Goal: Information Seeking & Learning: Learn about a topic

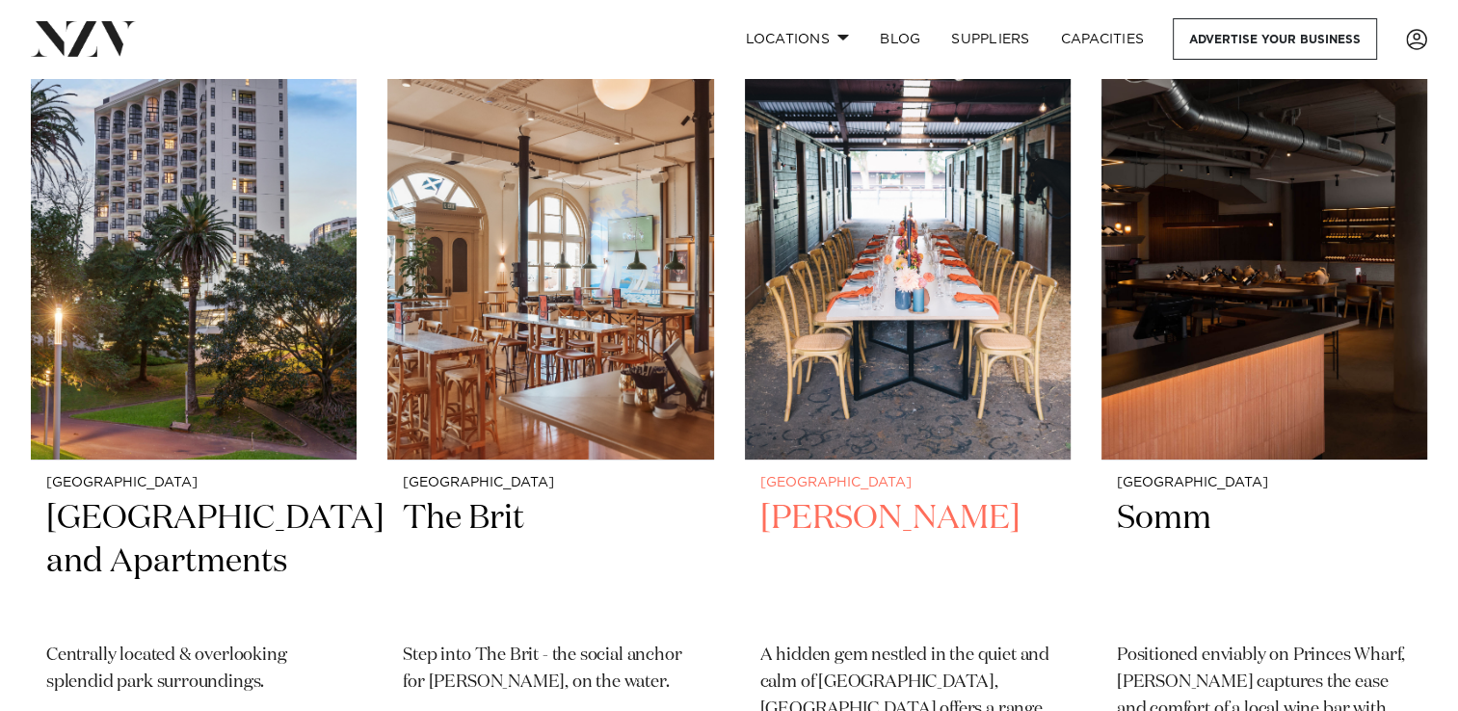
scroll to position [21389, 0]
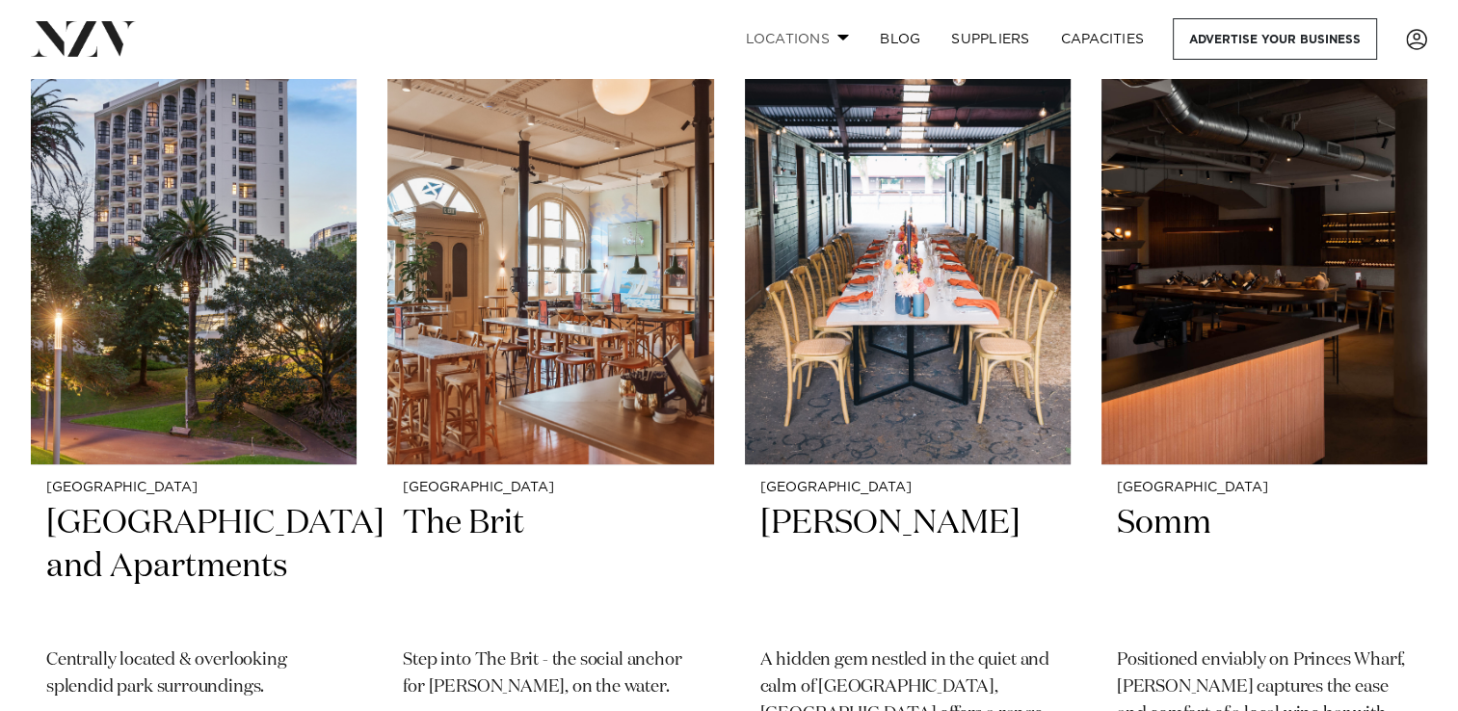
click at [845, 36] on span at bounding box center [843, 37] width 13 height 7
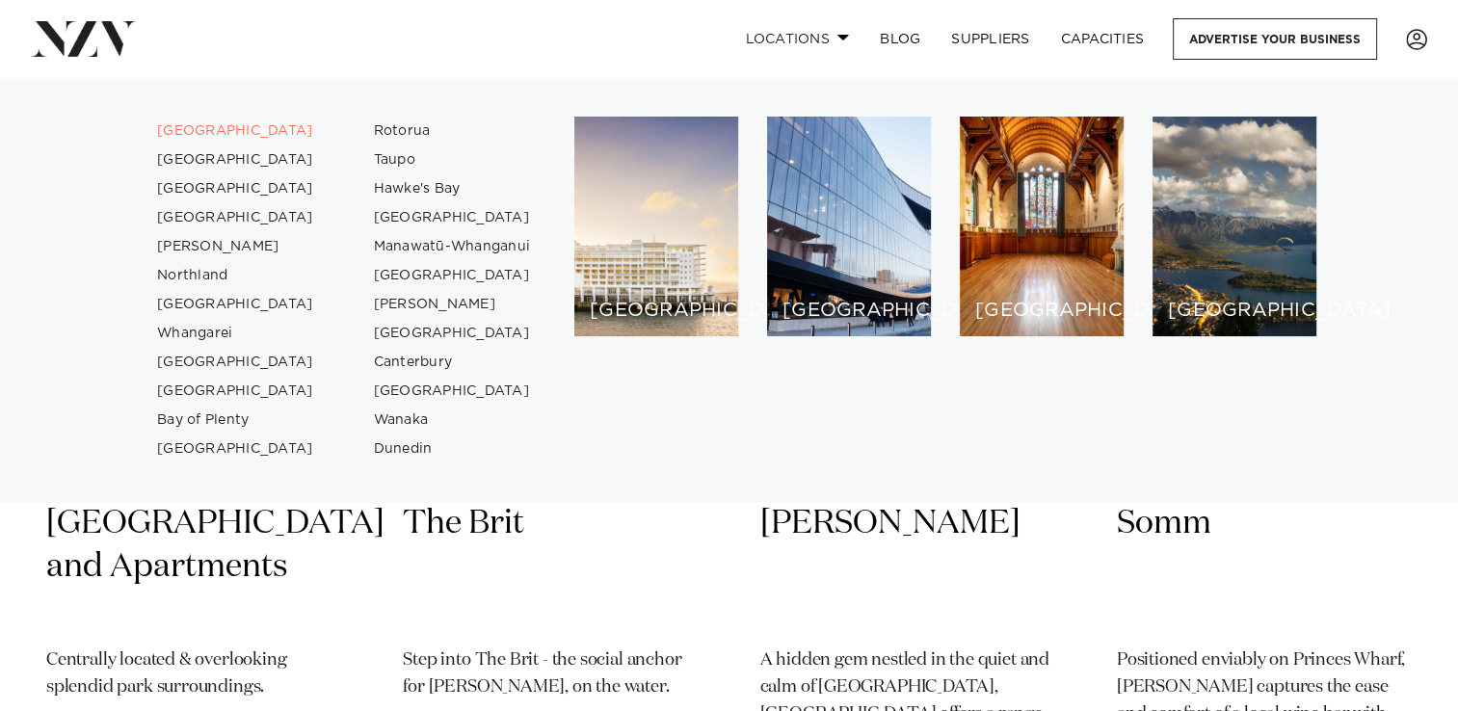
click at [845, 36] on span at bounding box center [843, 37] width 13 height 7
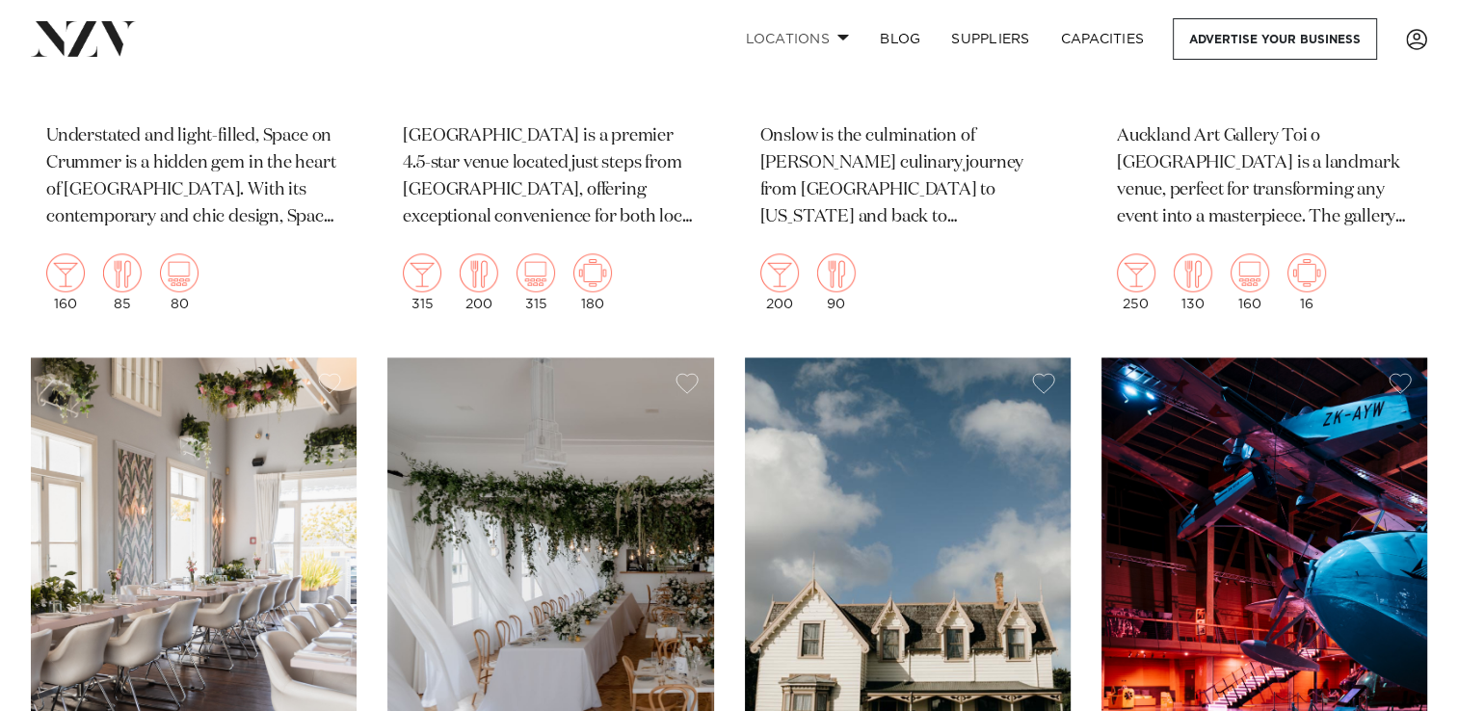
scroll to position [16765, 0]
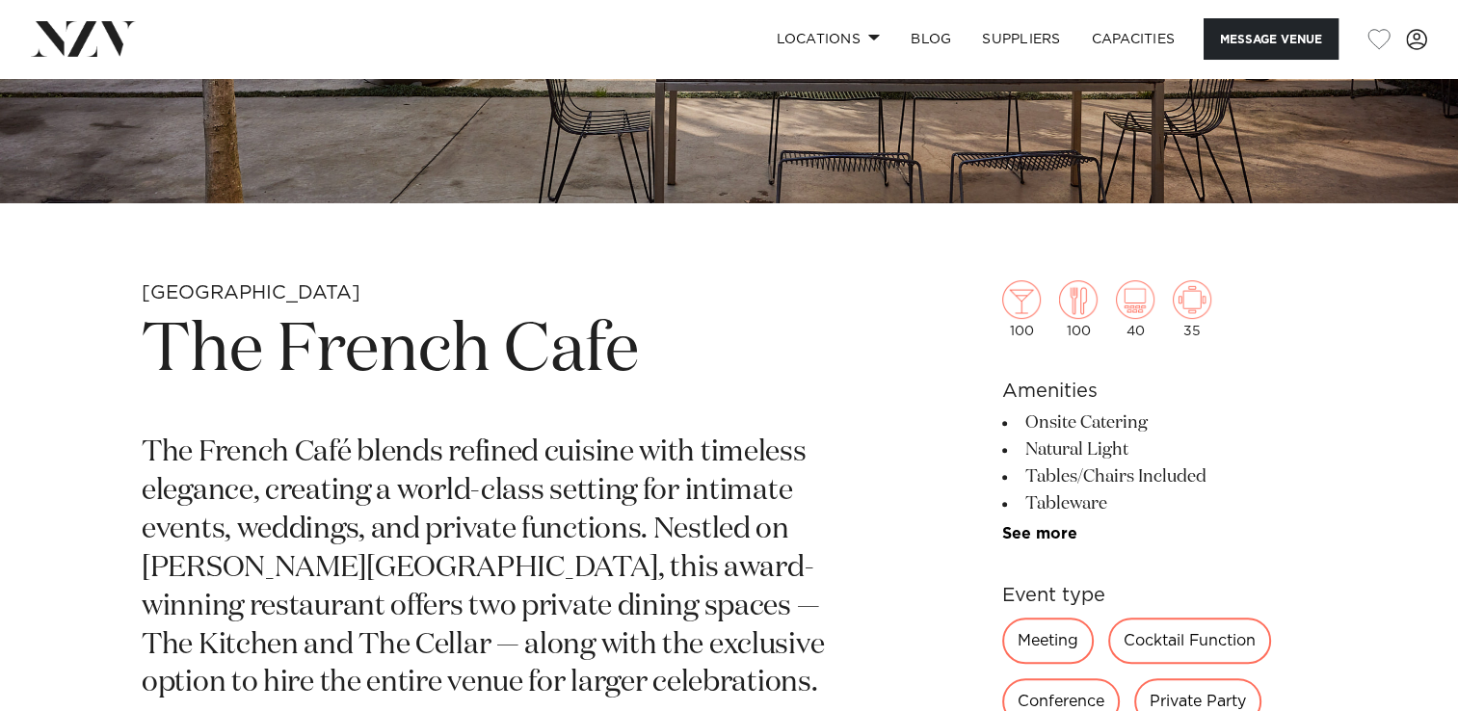
scroll to position [578, 0]
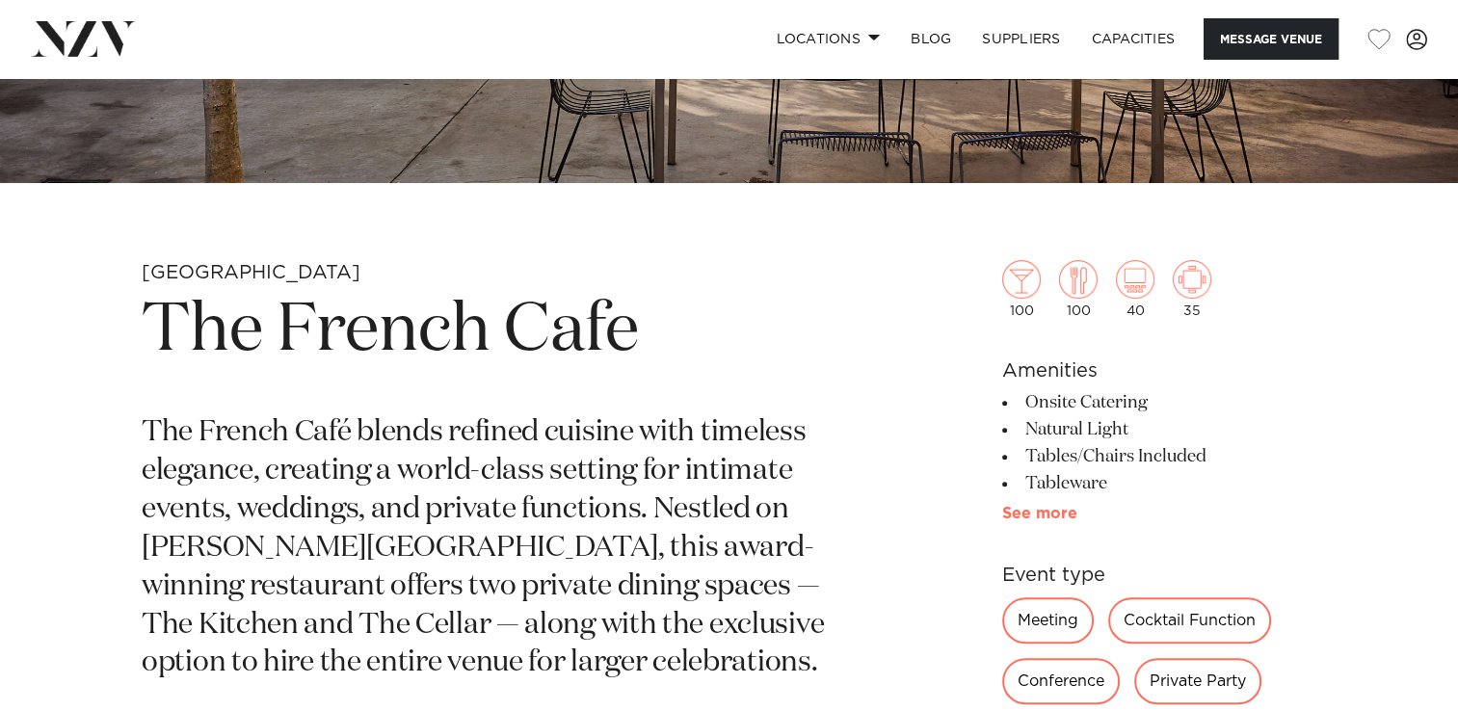
click at [1017, 515] on link "See more" at bounding box center [1077, 513] width 150 height 15
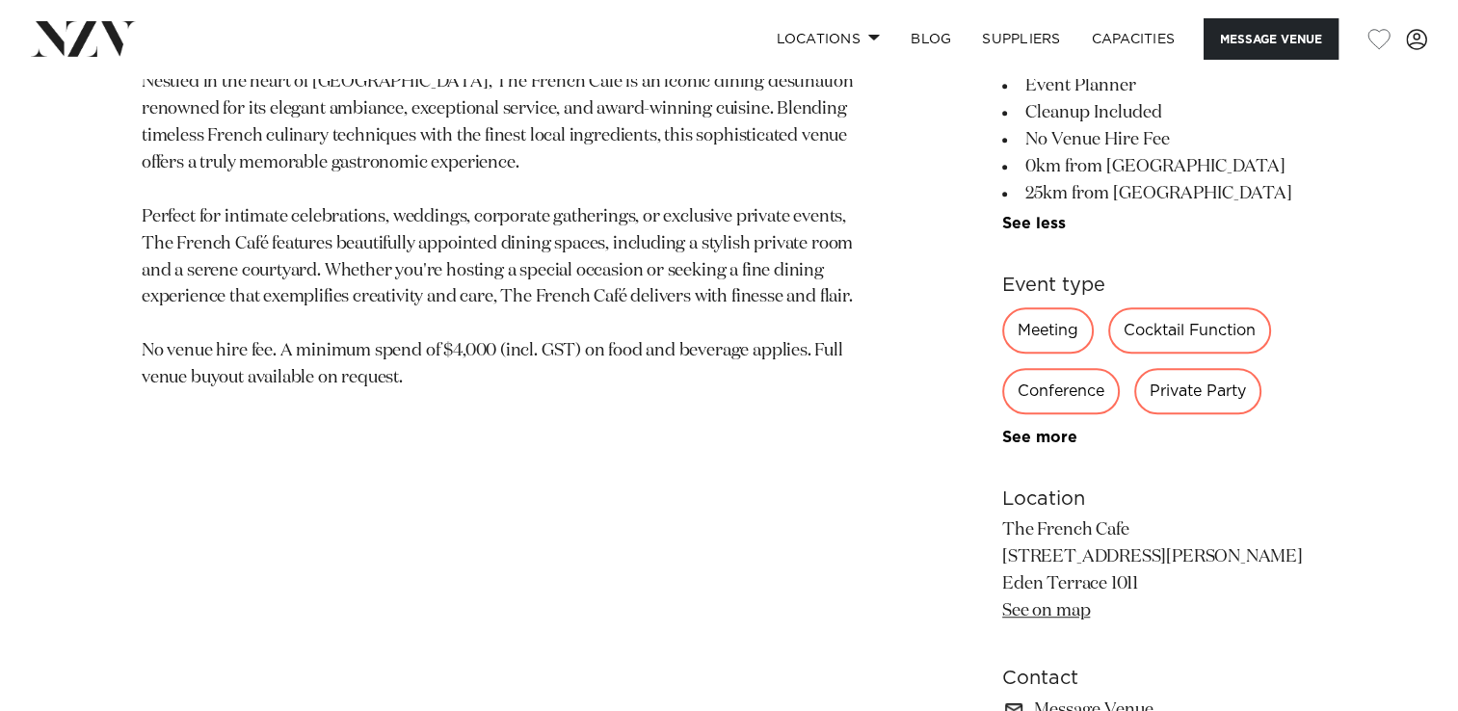
scroll to position [1253, 0]
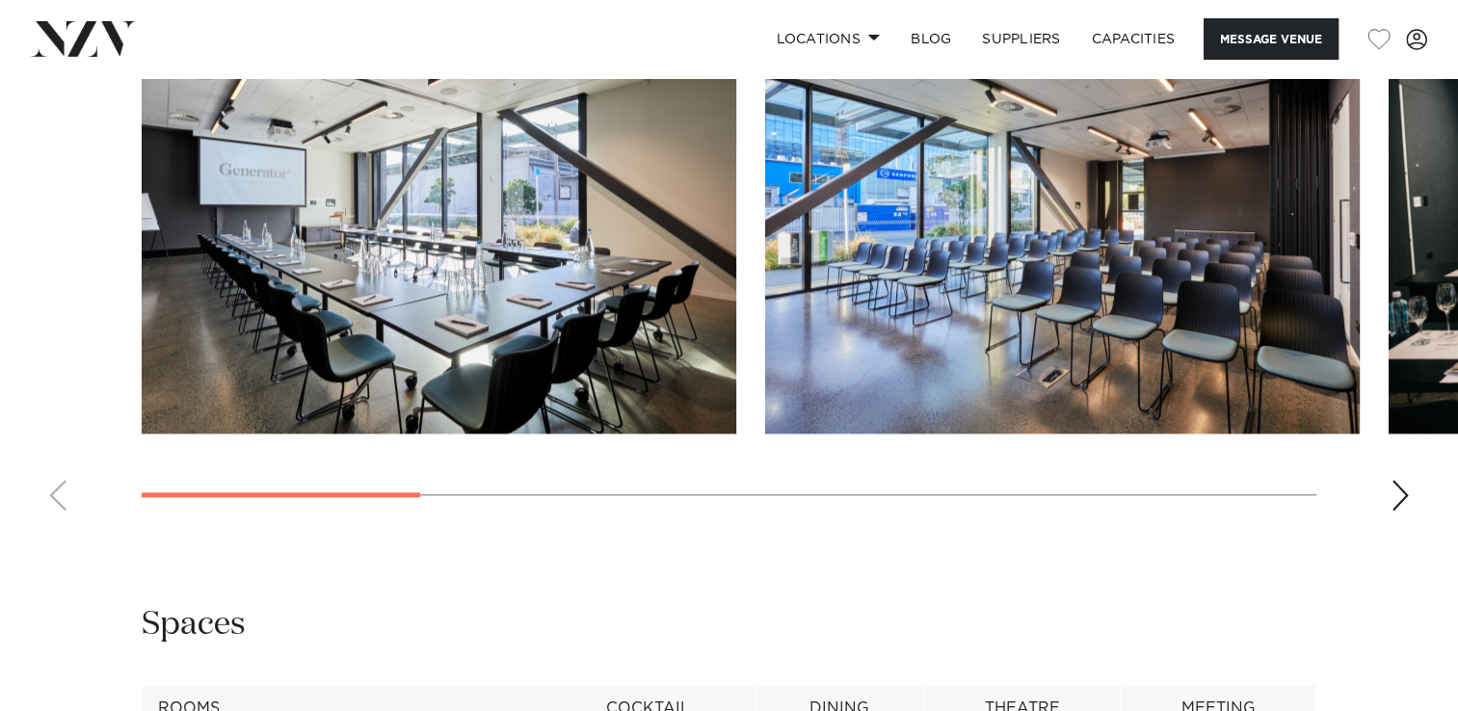
scroll to position [1927, 0]
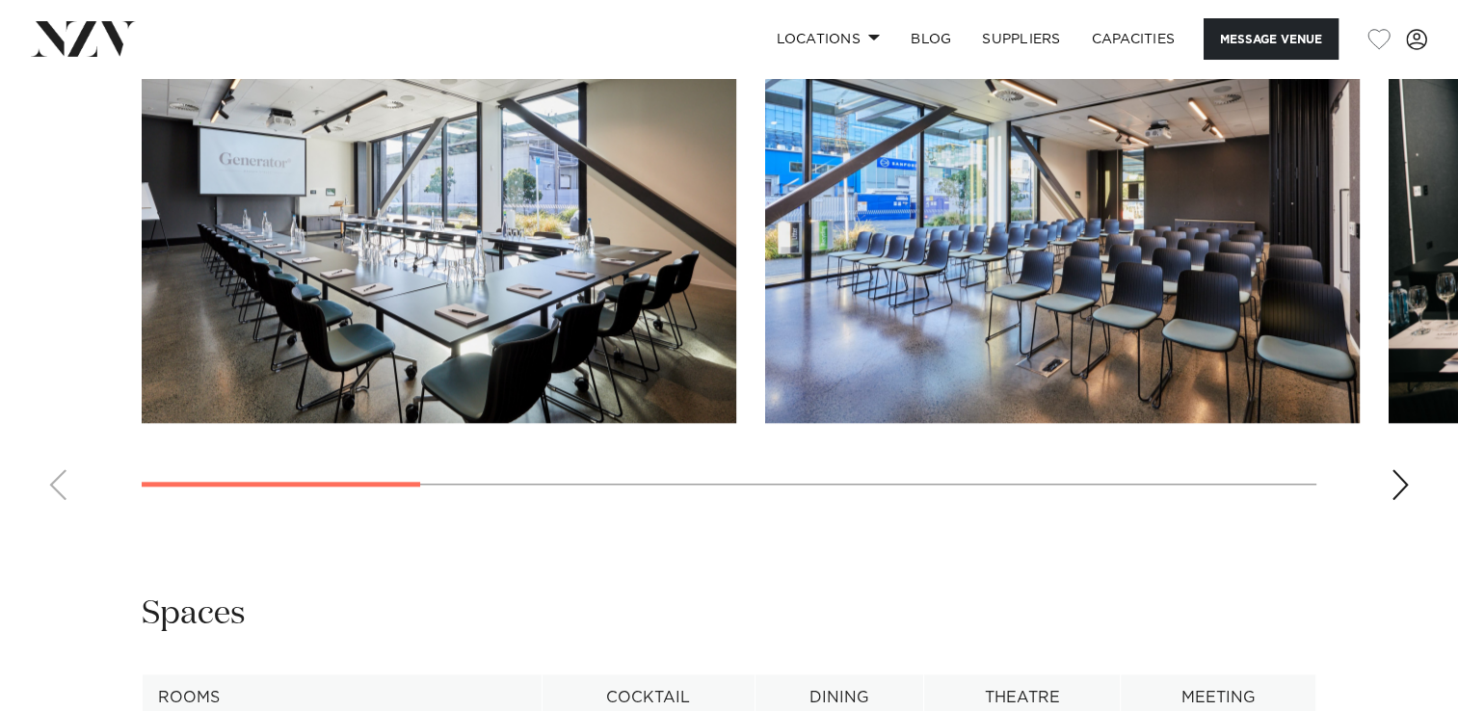
click at [1402, 469] on div "Next slide" at bounding box center [1399, 484] width 19 height 31
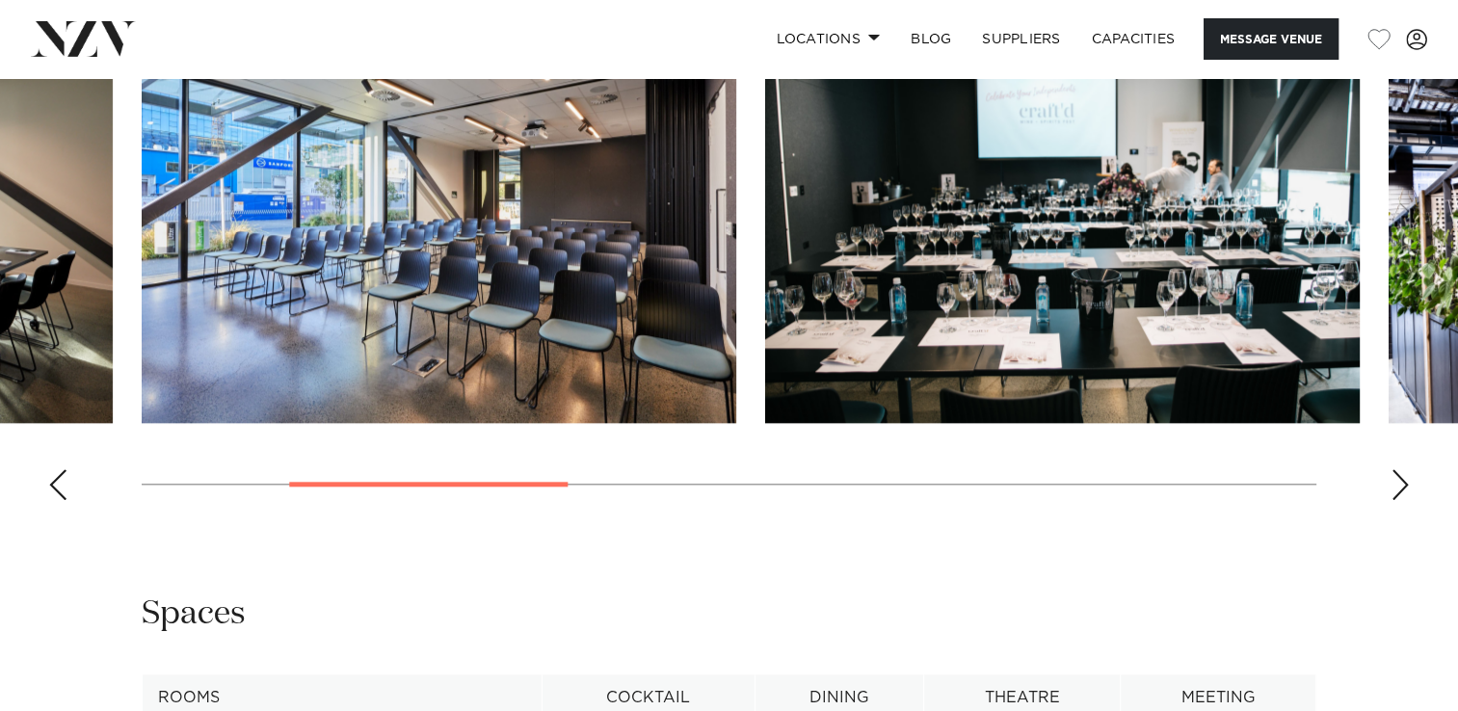
click at [1402, 469] on div "Next slide" at bounding box center [1399, 484] width 19 height 31
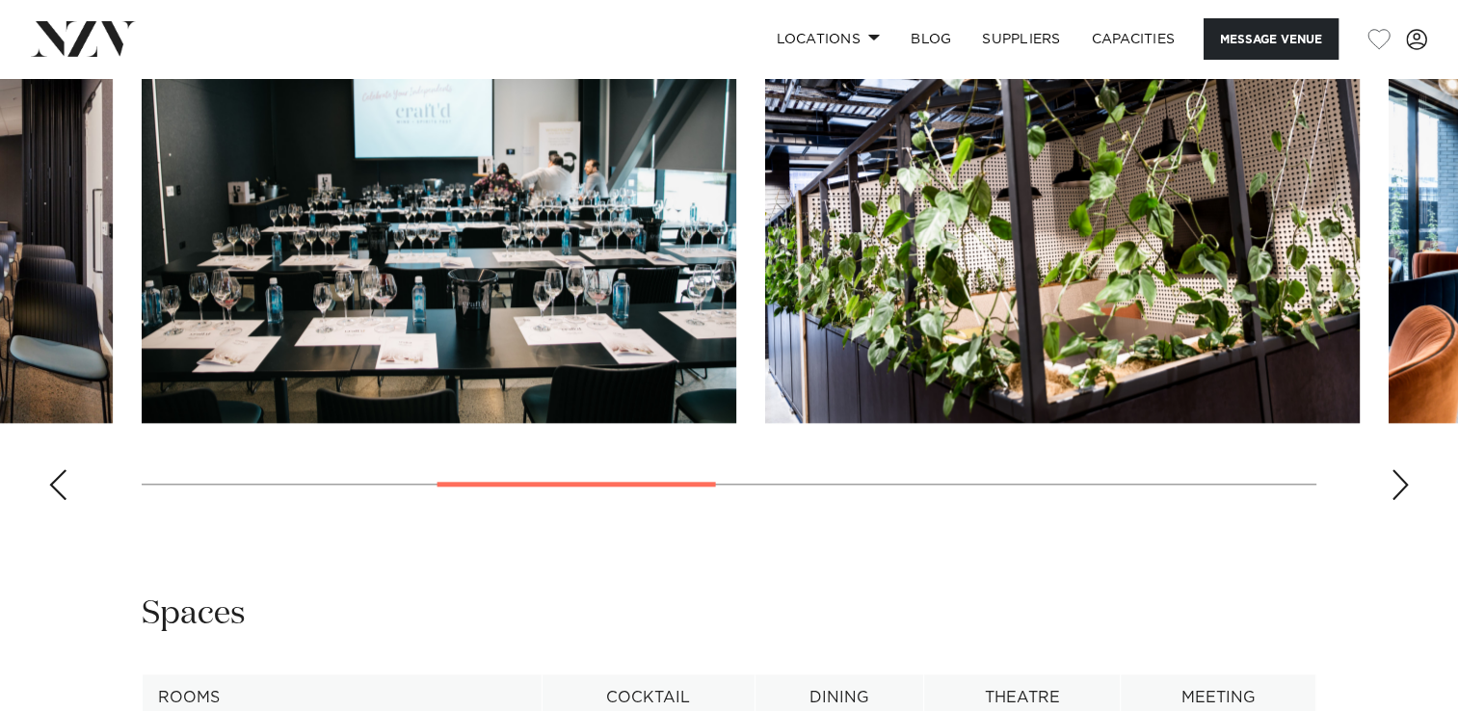
click at [1402, 469] on div "Next slide" at bounding box center [1399, 484] width 19 height 31
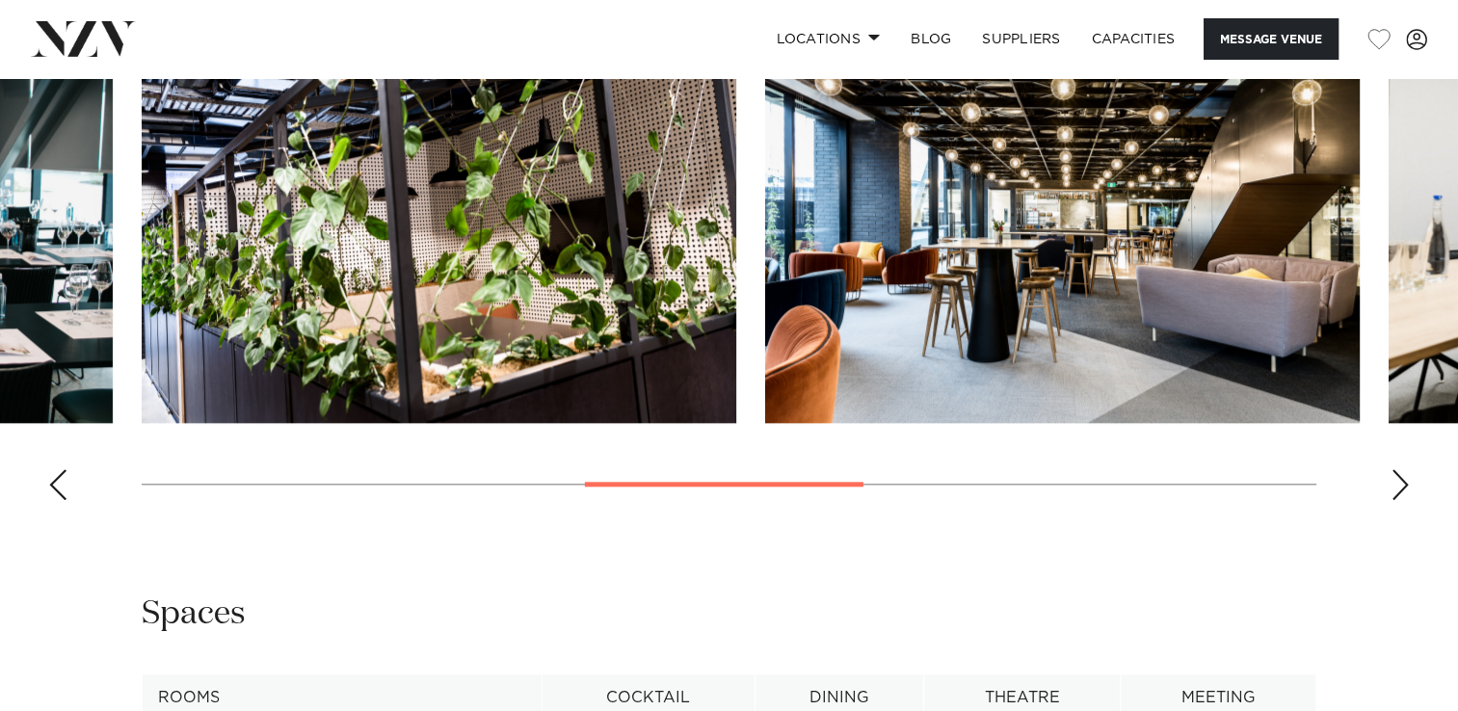
click at [1402, 469] on div "Next slide" at bounding box center [1399, 484] width 19 height 31
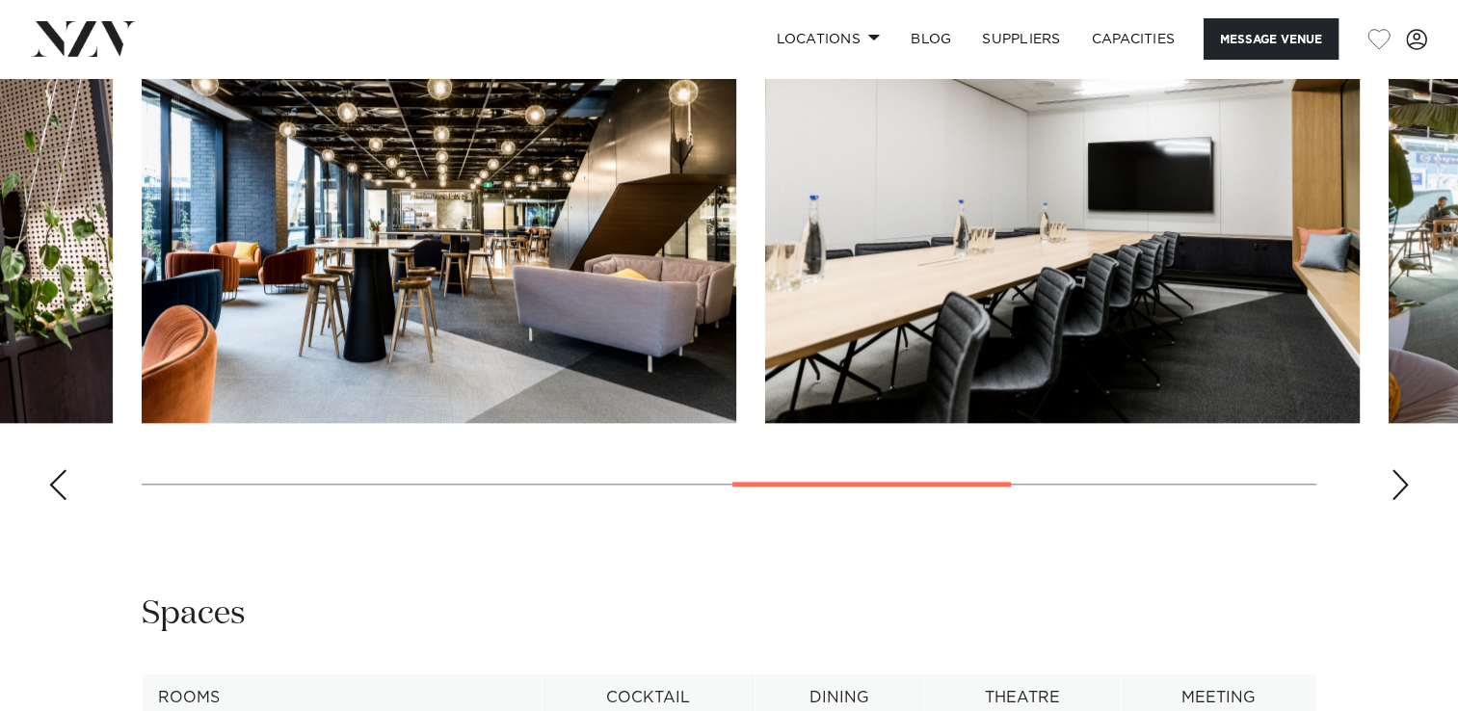
click at [1402, 469] on div "Next slide" at bounding box center [1399, 484] width 19 height 31
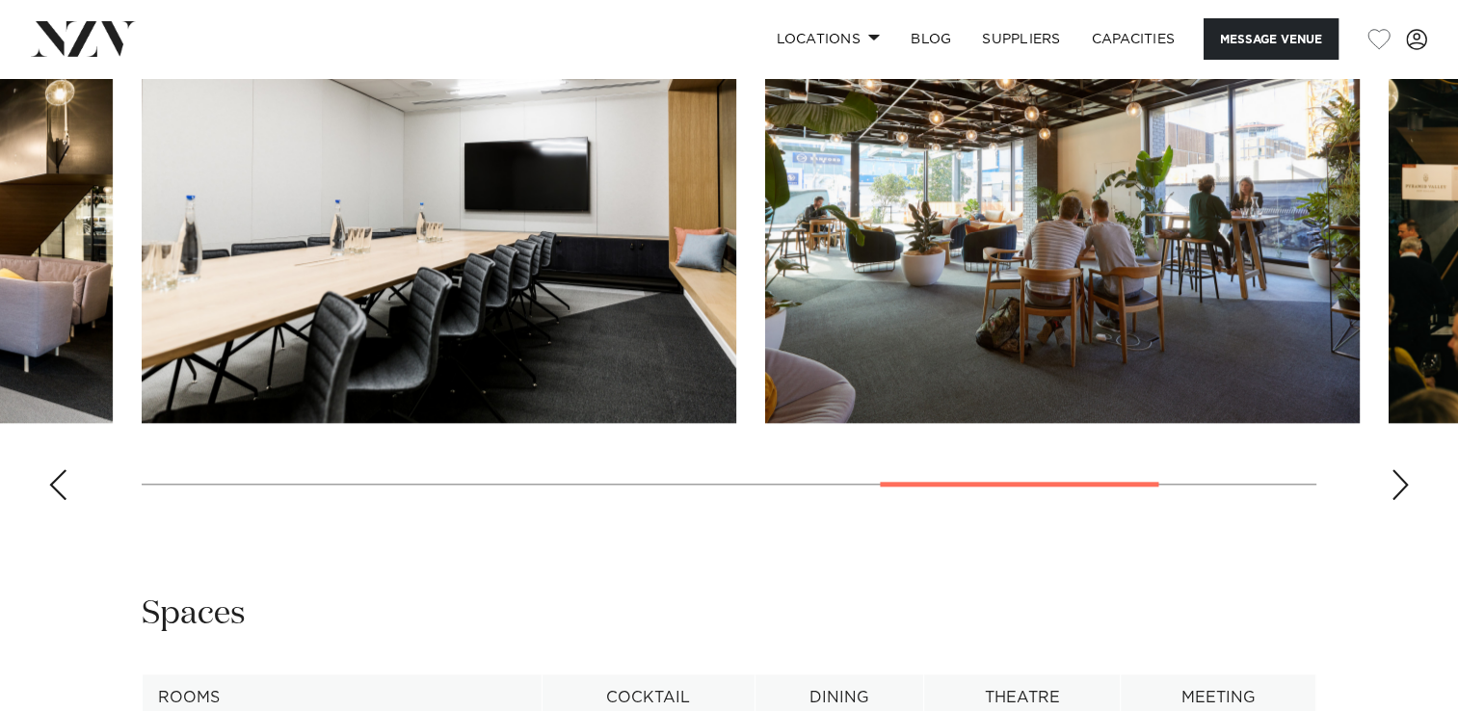
click at [1402, 469] on div "Next slide" at bounding box center [1399, 484] width 19 height 31
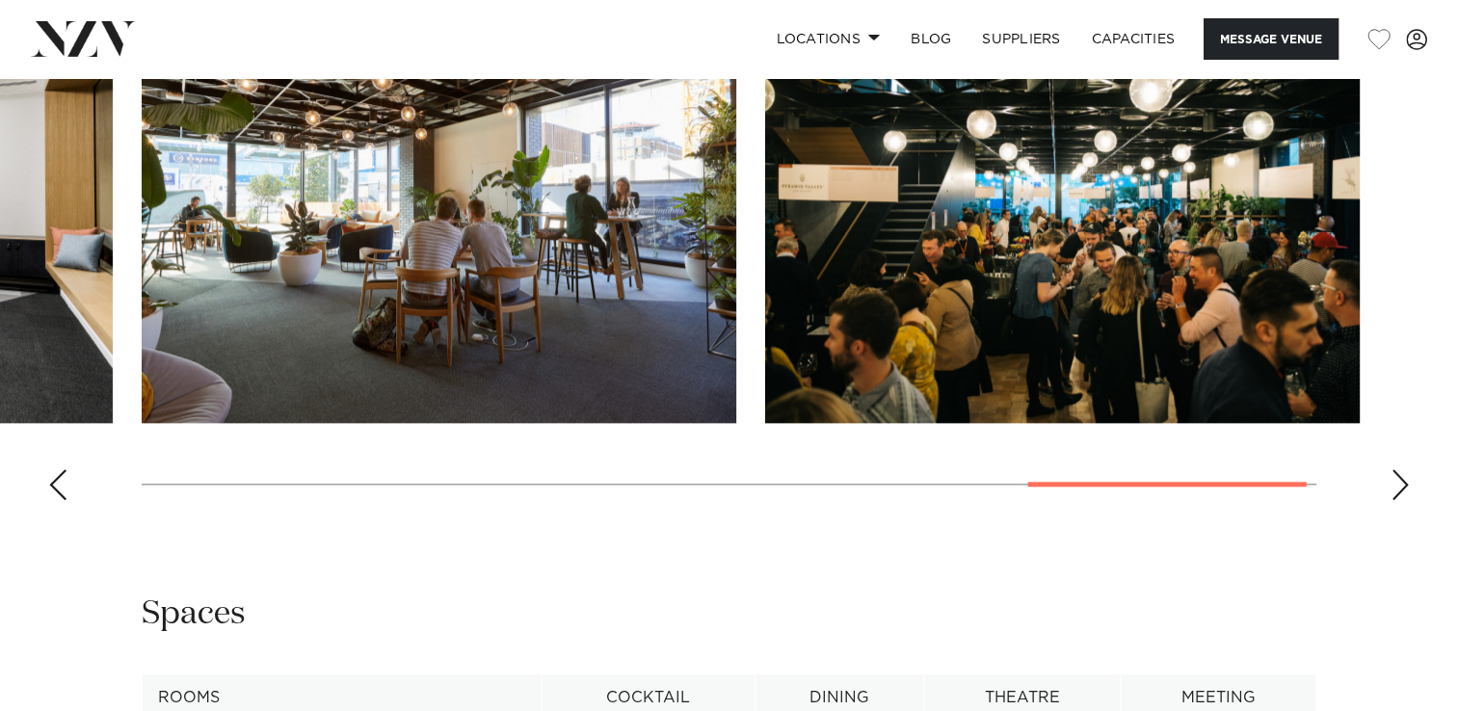
click at [1402, 469] on div "Next slide" at bounding box center [1399, 484] width 19 height 31
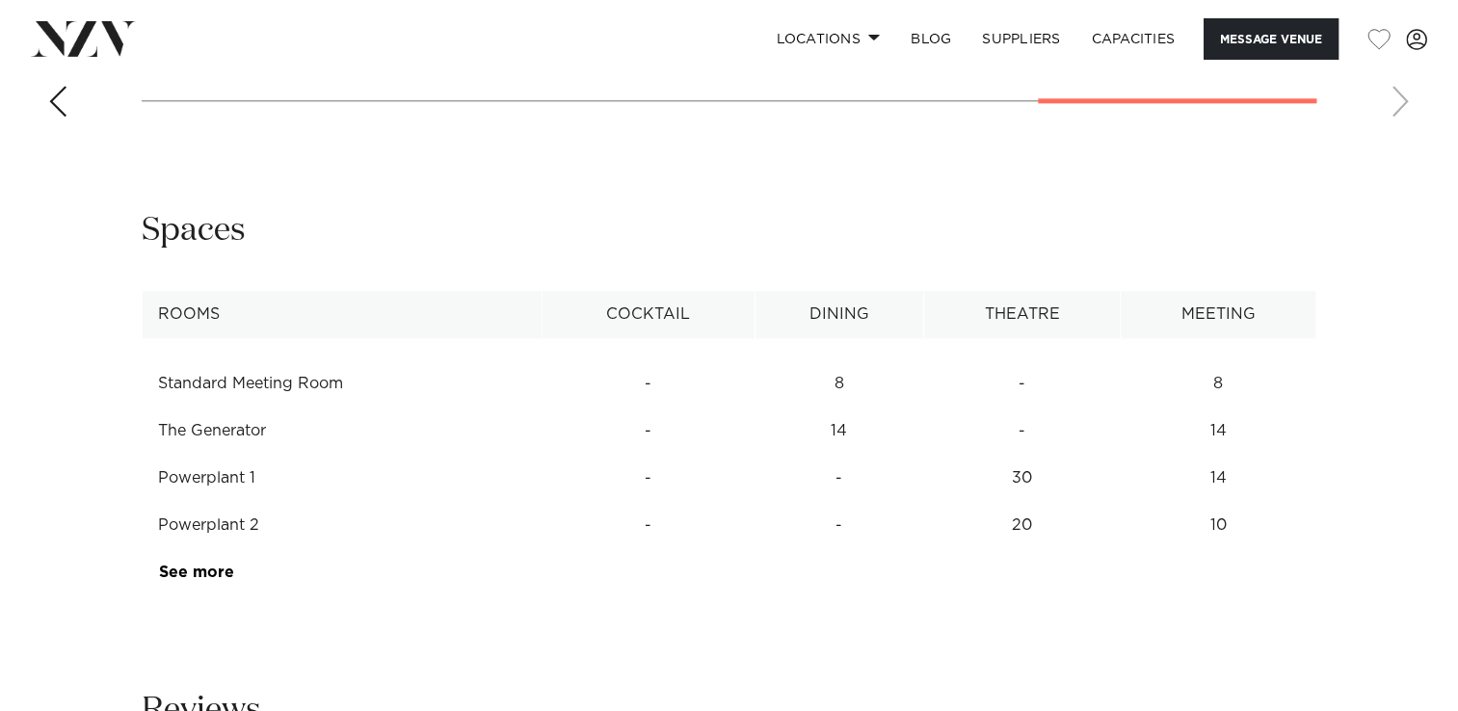
scroll to position [2312, 0]
click at [194, 464] on td "Powerplant 1" at bounding box center [343, 476] width 400 height 47
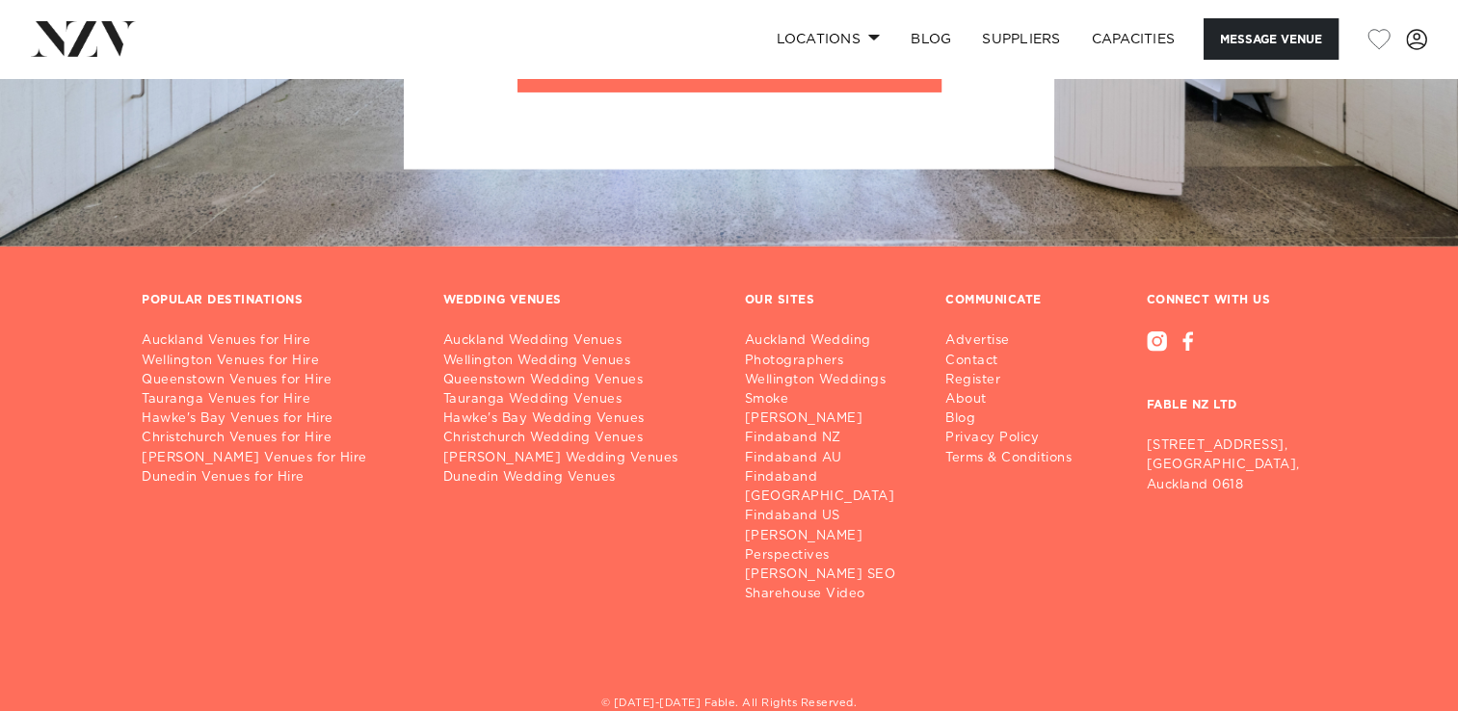
scroll to position [5186, 0]
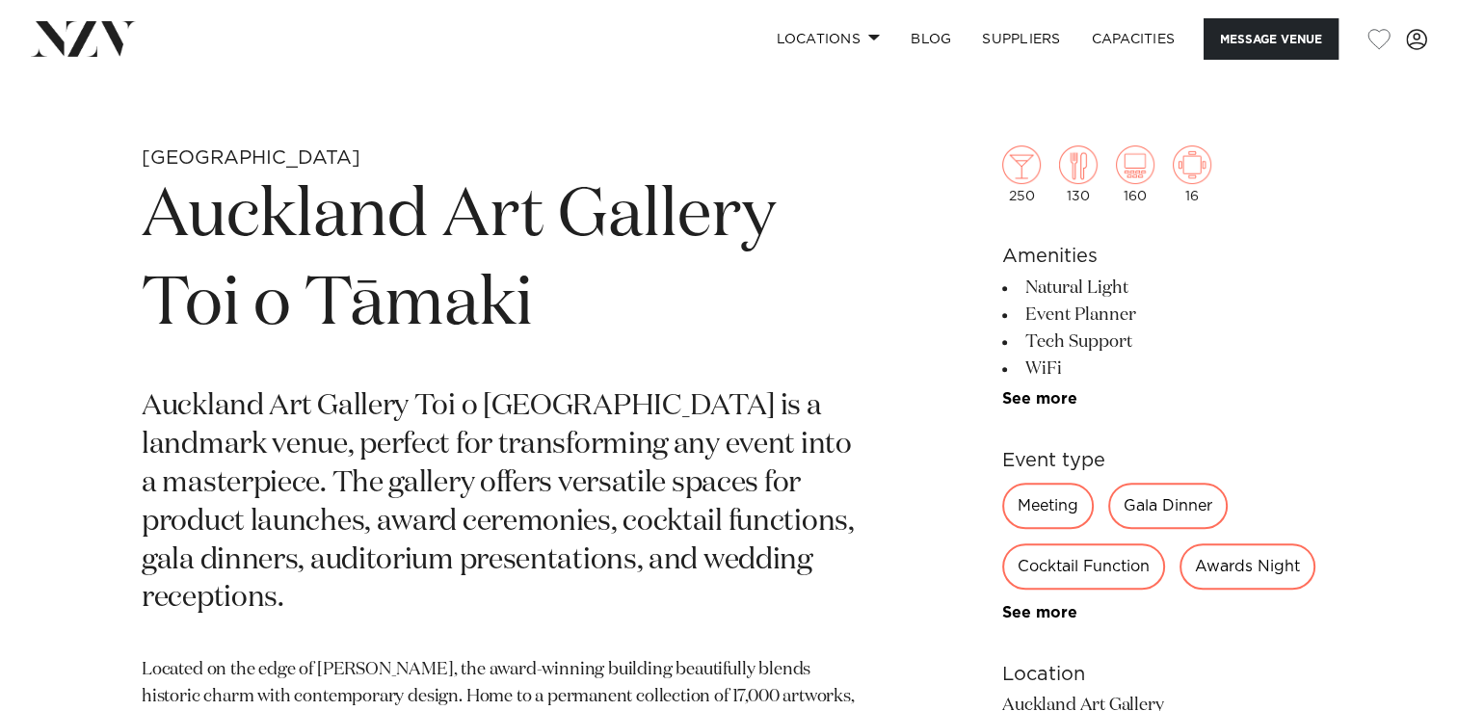
scroll to position [771, 0]
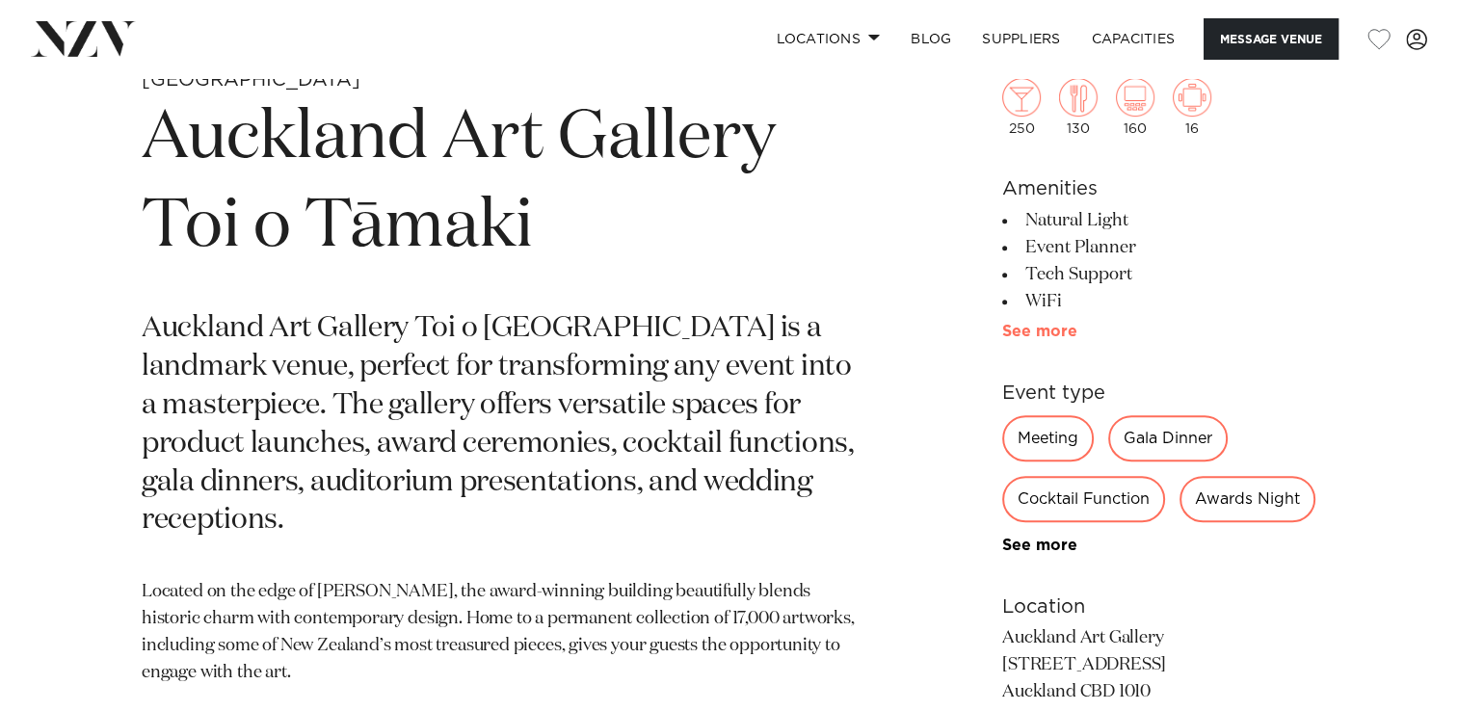
click at [1055, 330] on link "See more" at bounding box center [1077, 331] width 150 height 15
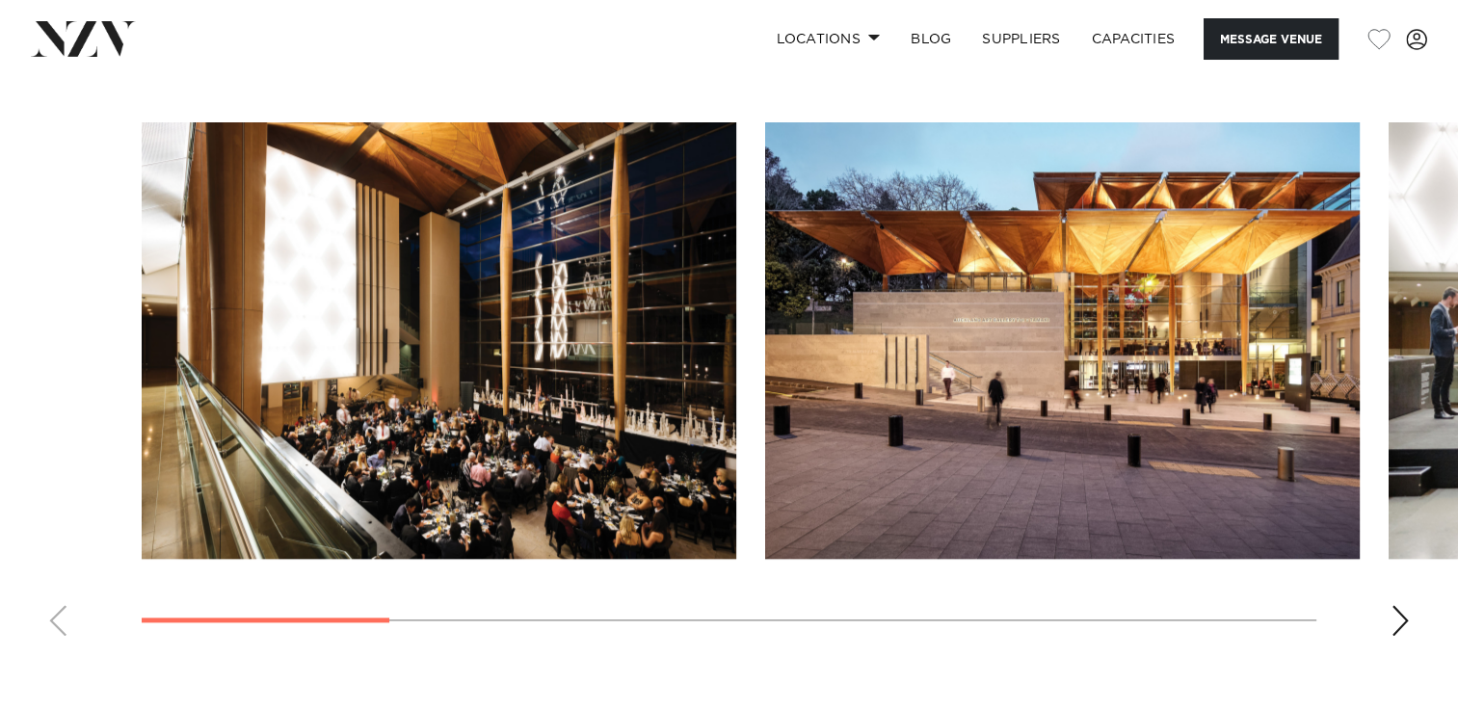
scroll to position [1927, 0]
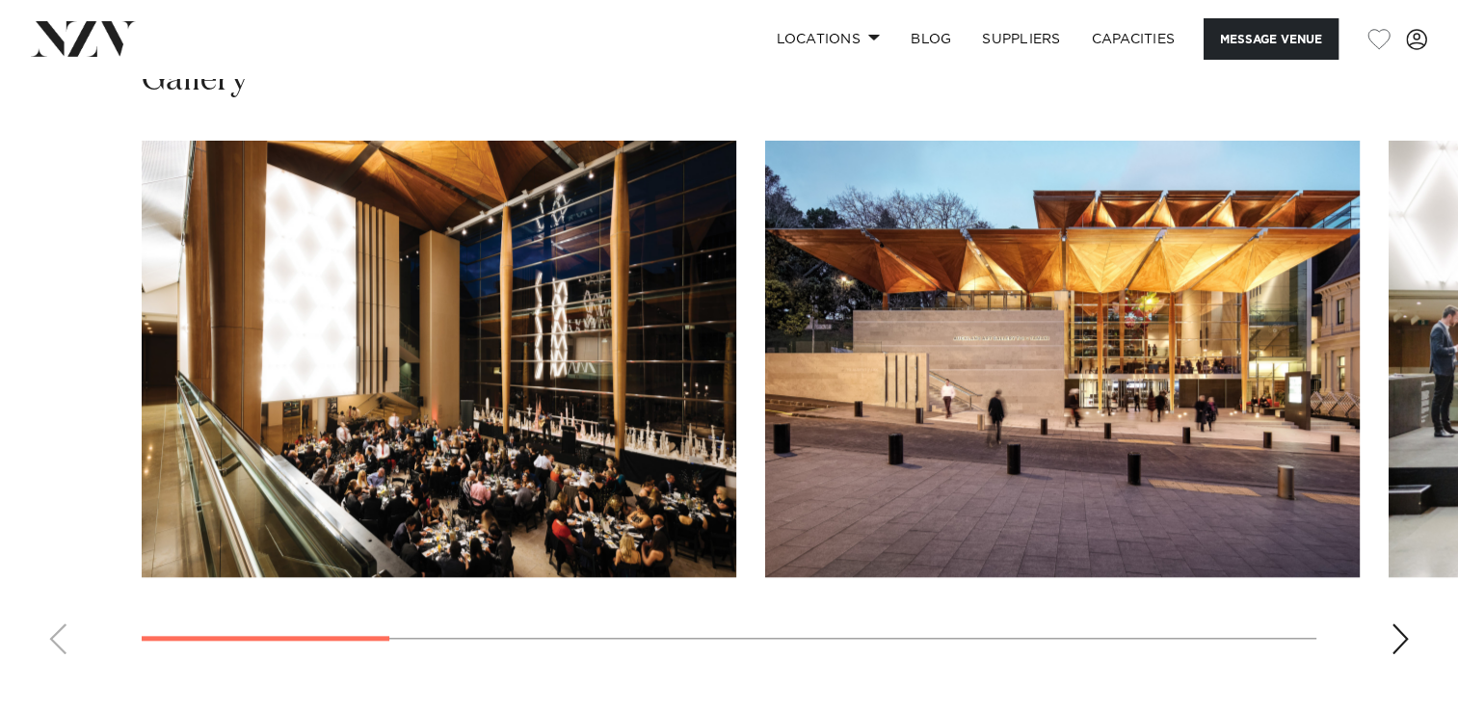
click at [1399, 629] on div "Next slide" at bounding box center [1399, 638] width 19 height 31
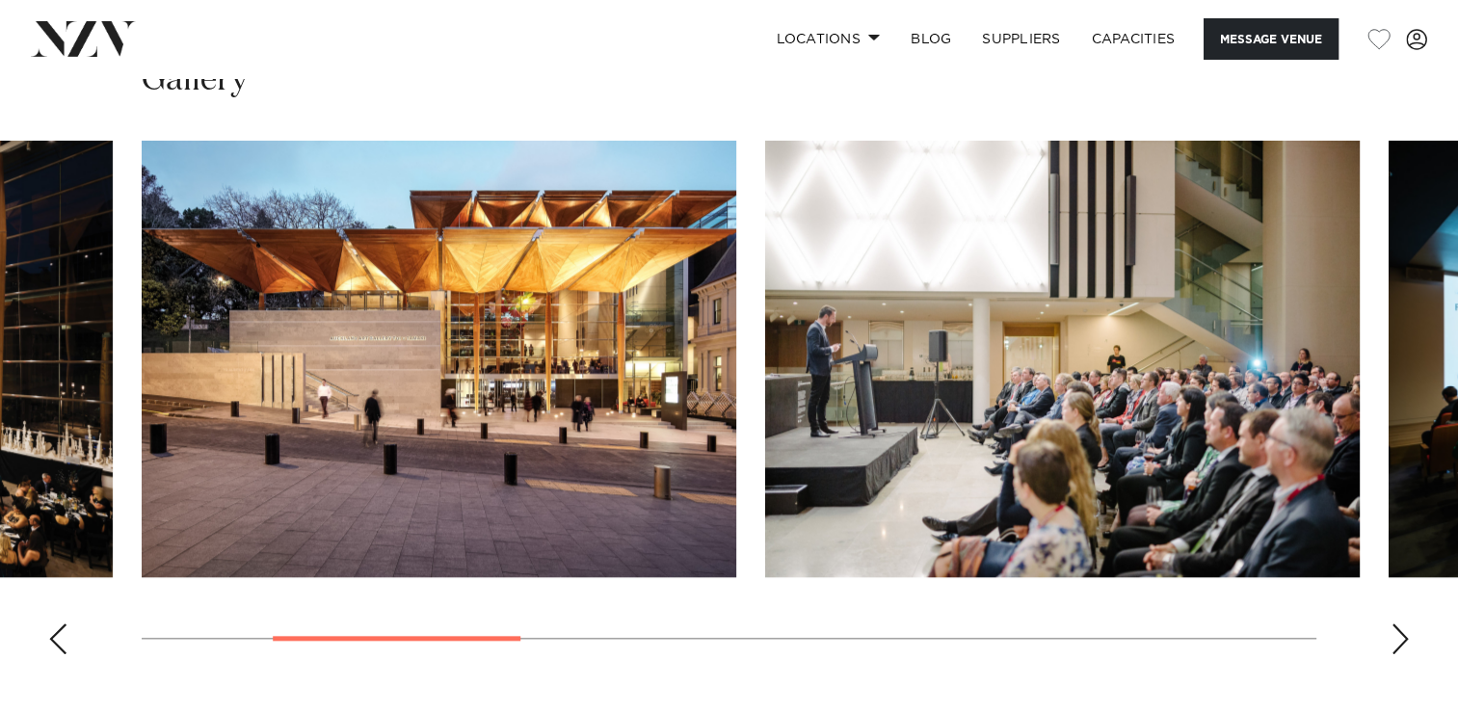
click at [1399, 629] on div "Next slide" at bounding box center [1399, 638] width 19 height 31
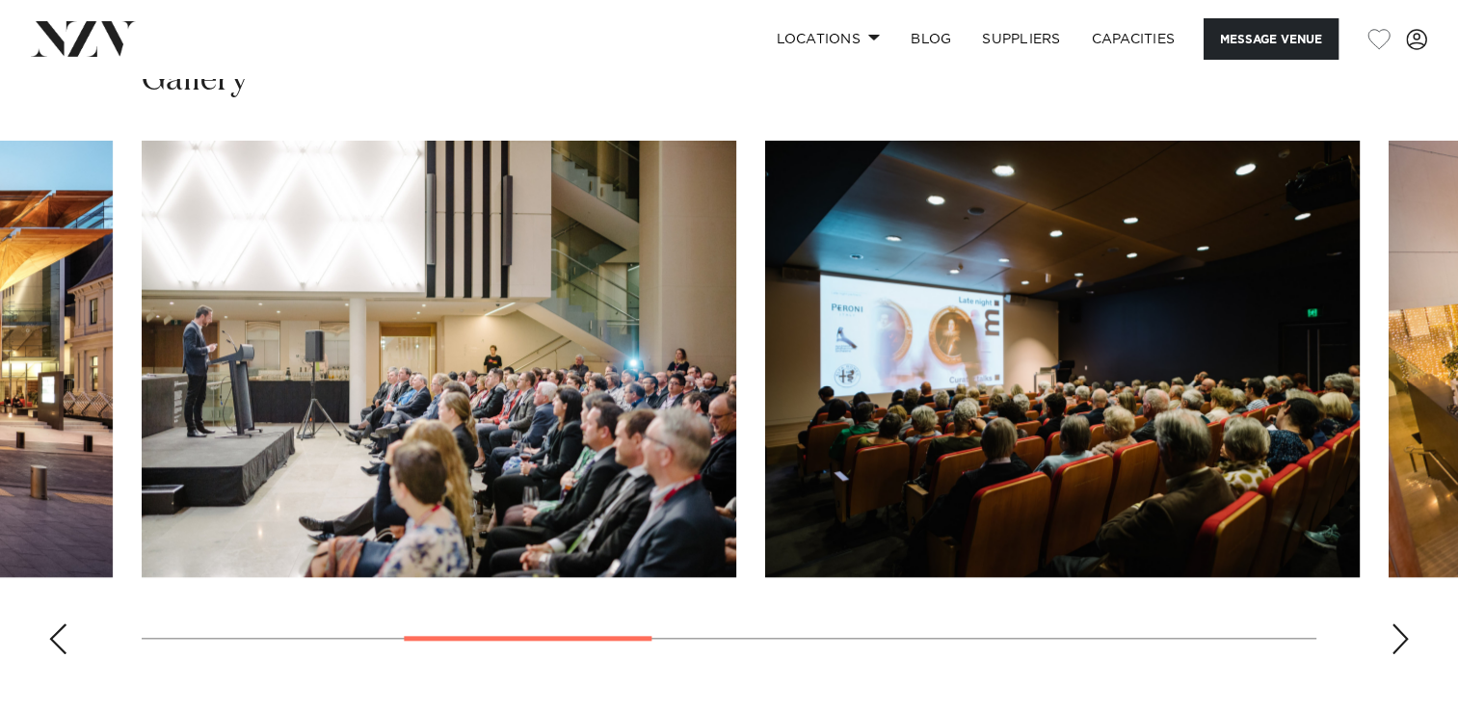
click at [1399, 629] on div "Next slide" at bounding box center [1399, 638] width 19 height 31
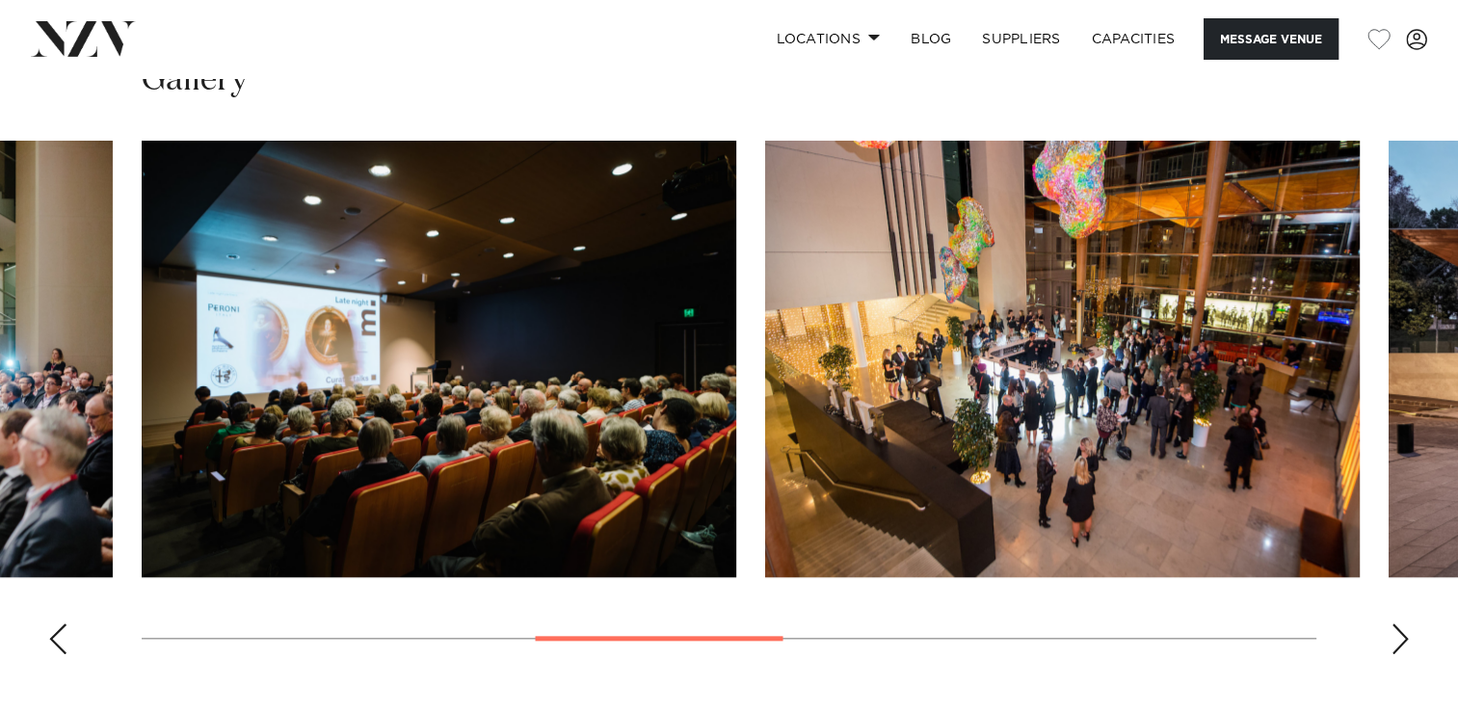
click at [1399, 629] on div "Next slide" at bounding box center [1399, 638] width 19 height 31
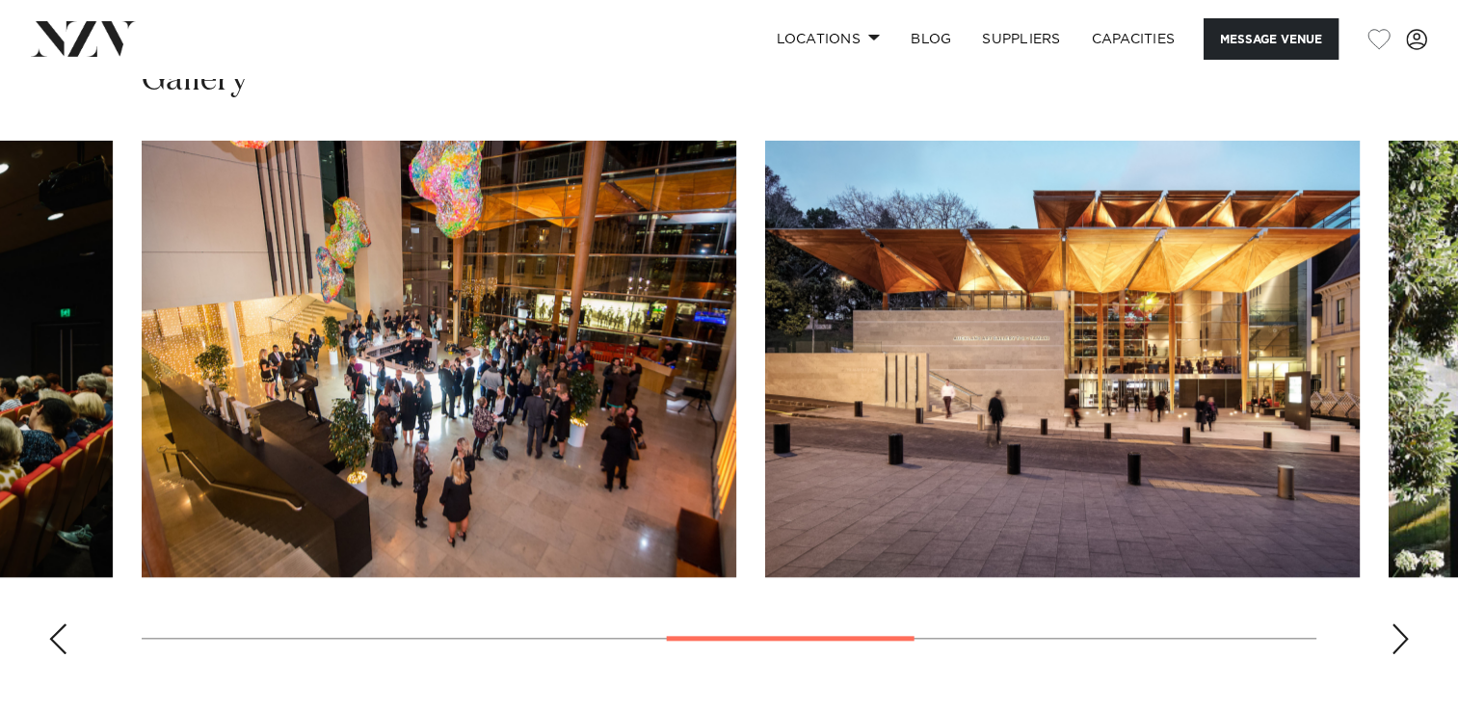
click at [1399, 629] on div "Next slide" at bounding box center [1399, 638] width 19 height 31
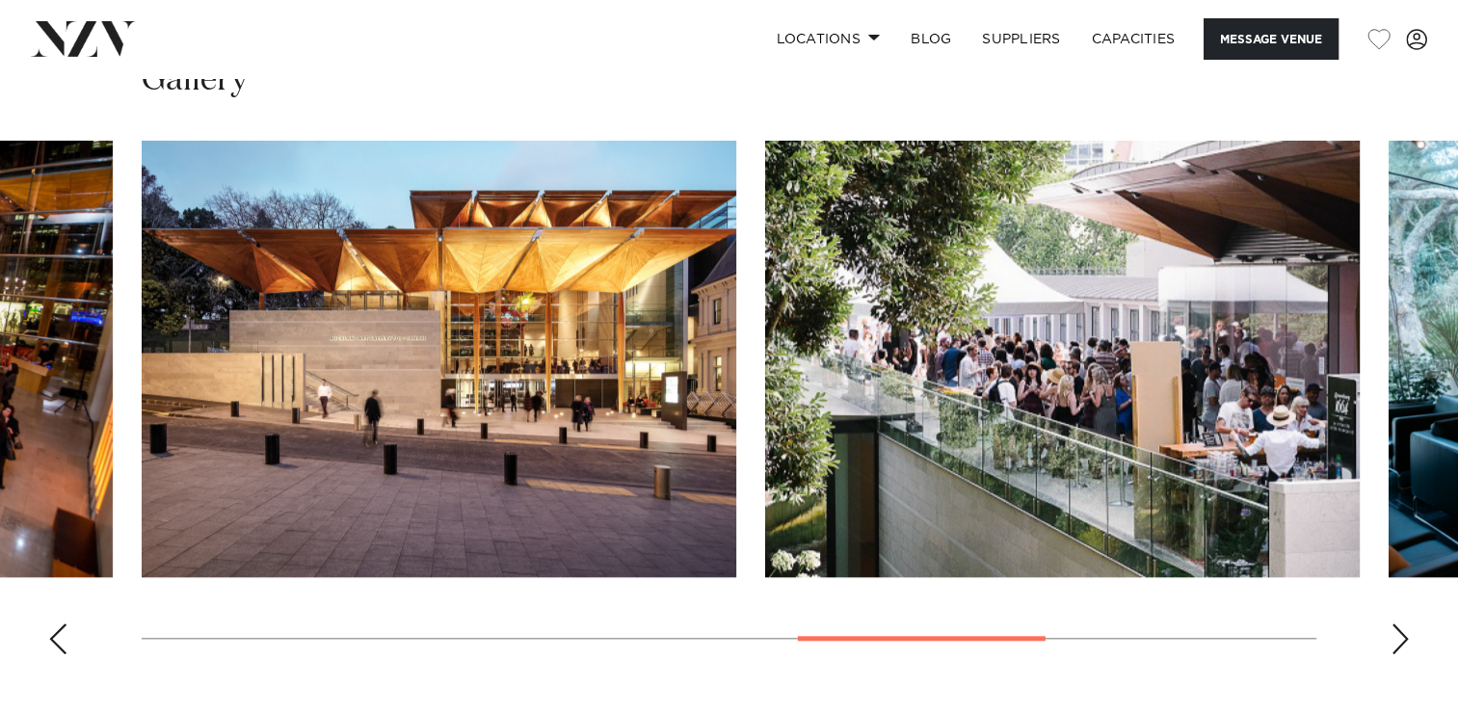
click at [1399, 629] on div "Next slide" at bounding box center [1399, 638] width 19 height 31
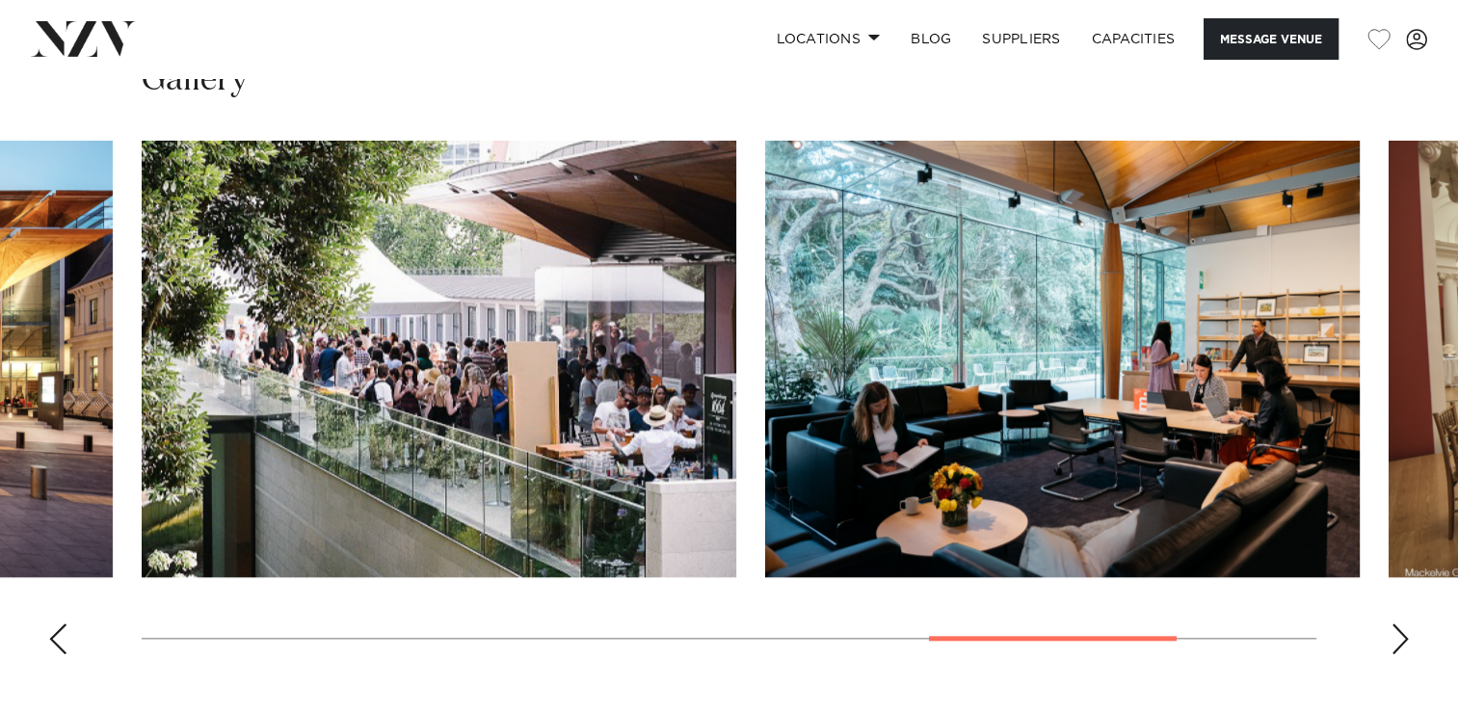
click at [1399, 629] on div "Next slide" at bounding box center [1399, 638] width 19 height 31
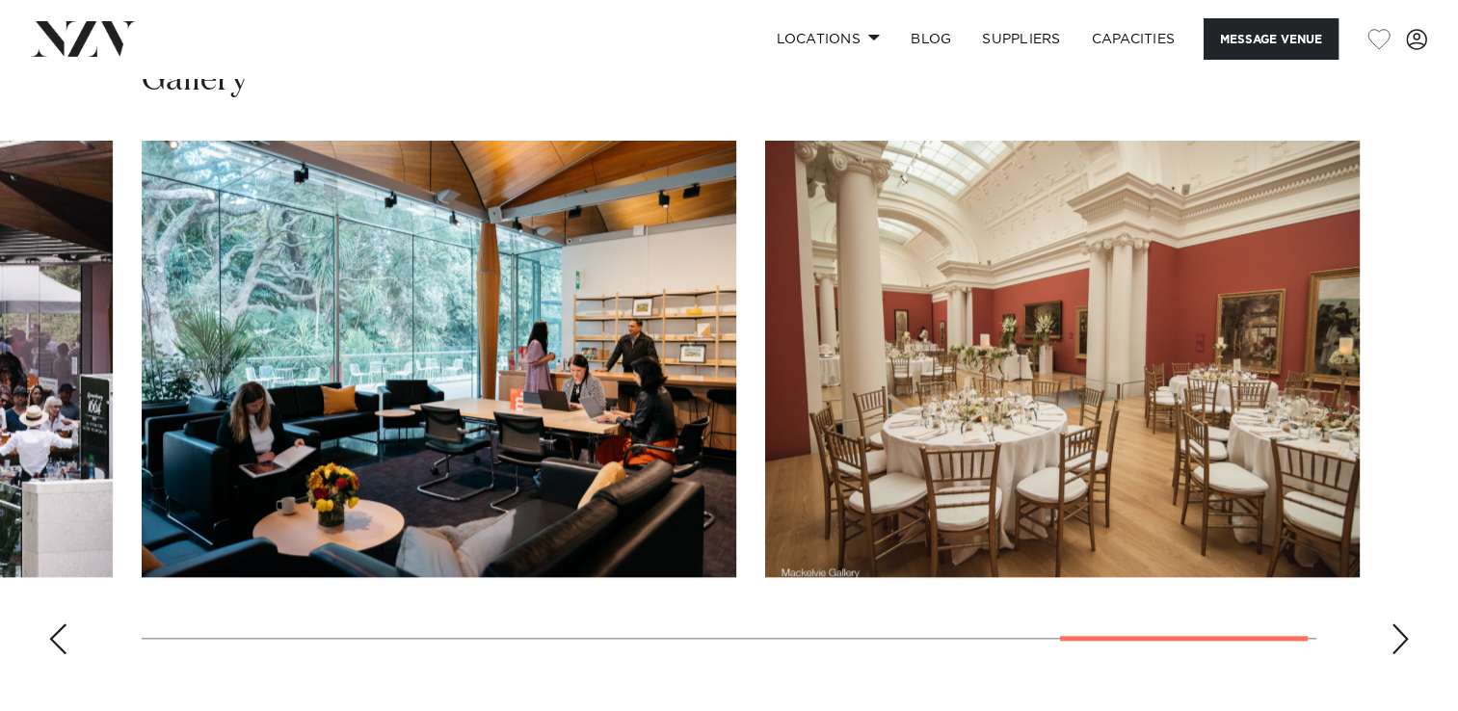
click at [1399, 629] on div "Next slide" at bounding box center [1399, 638] width 19 height 31
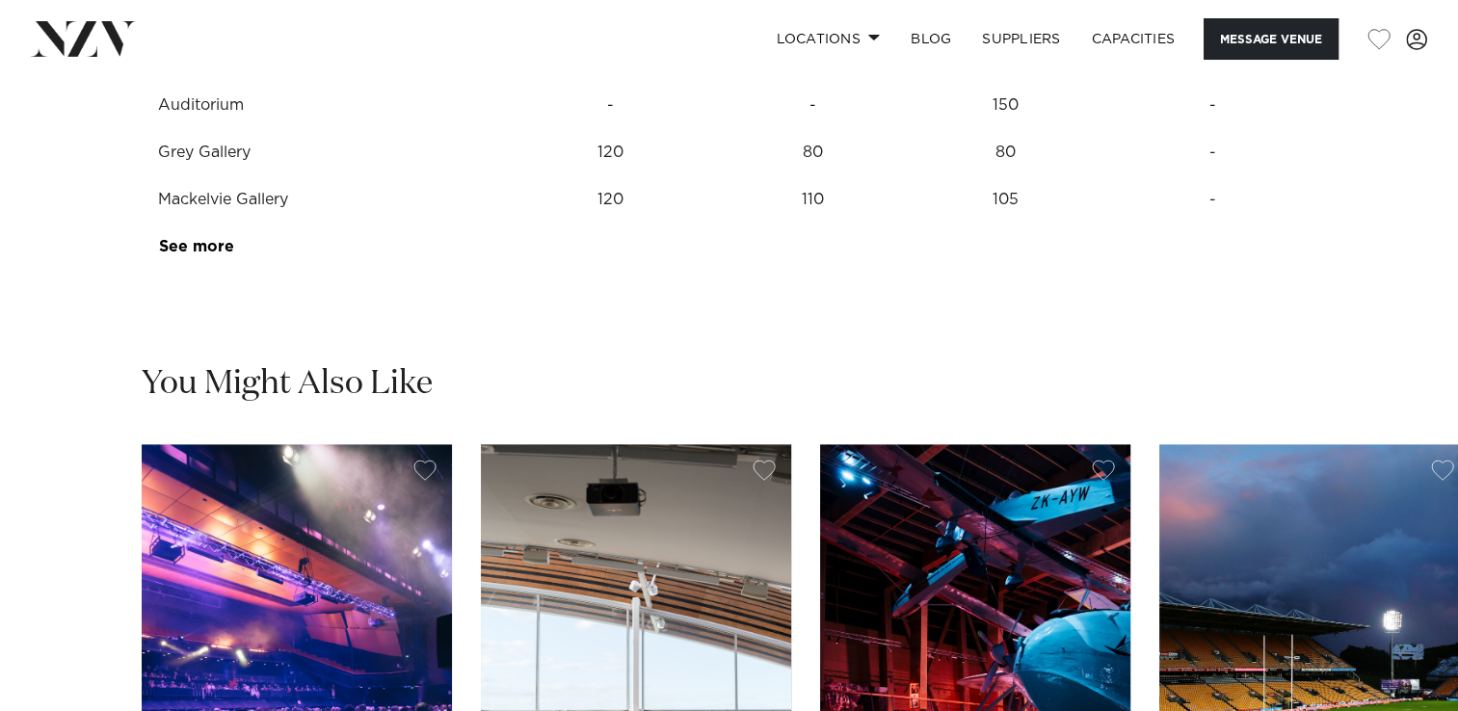
scroll to position [2794, 0]
